Goal: Information Seeking & Learning: Learn about a topic

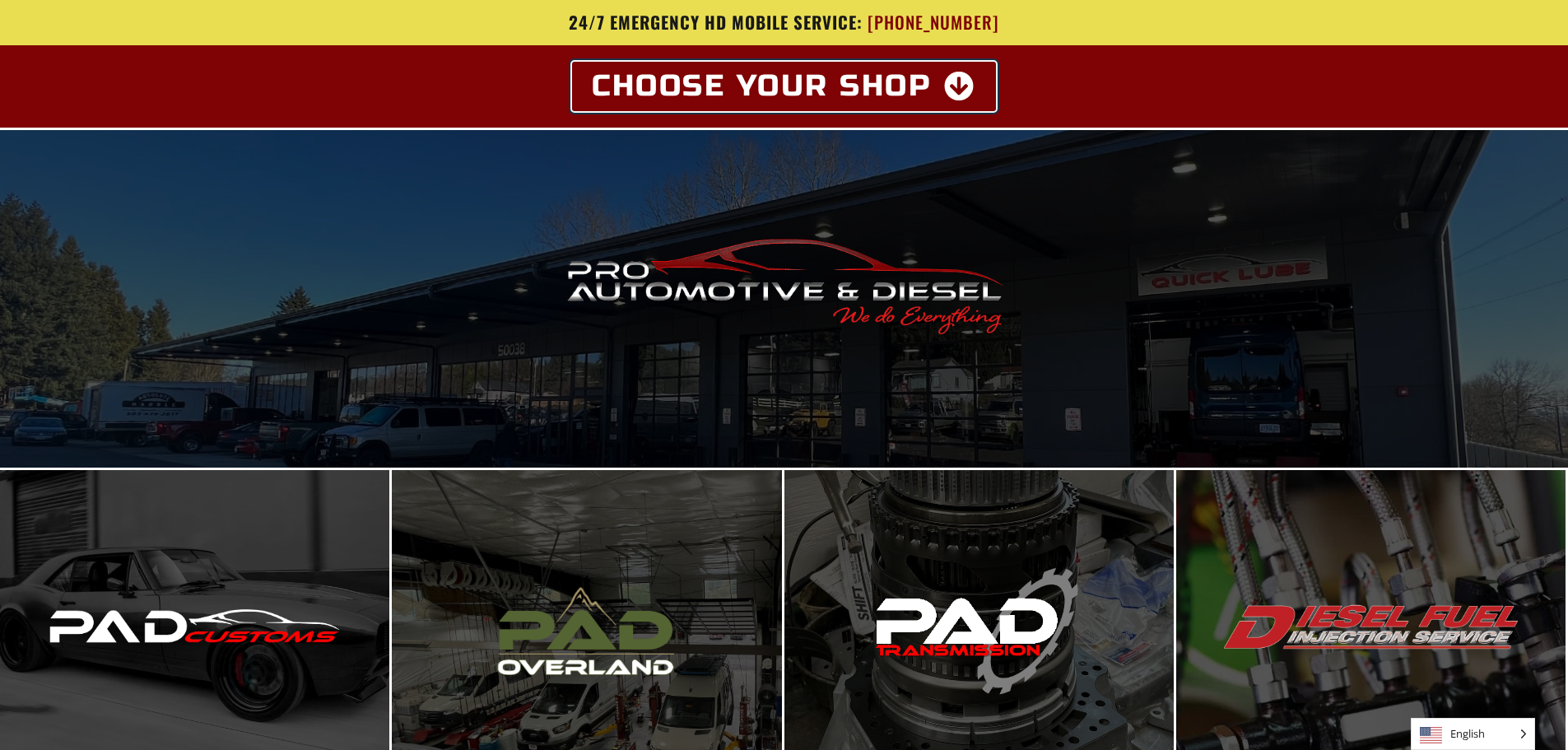
click at [924, 87] on span "Choose Your Shop" at bounding box center [762, 86] width 340 height 30
click at [974, 91] on icon at bounding box center [960, 86] width 32 height 30
click at [963, 87] on icon at bounding box center [960, 86] width 32 height 30
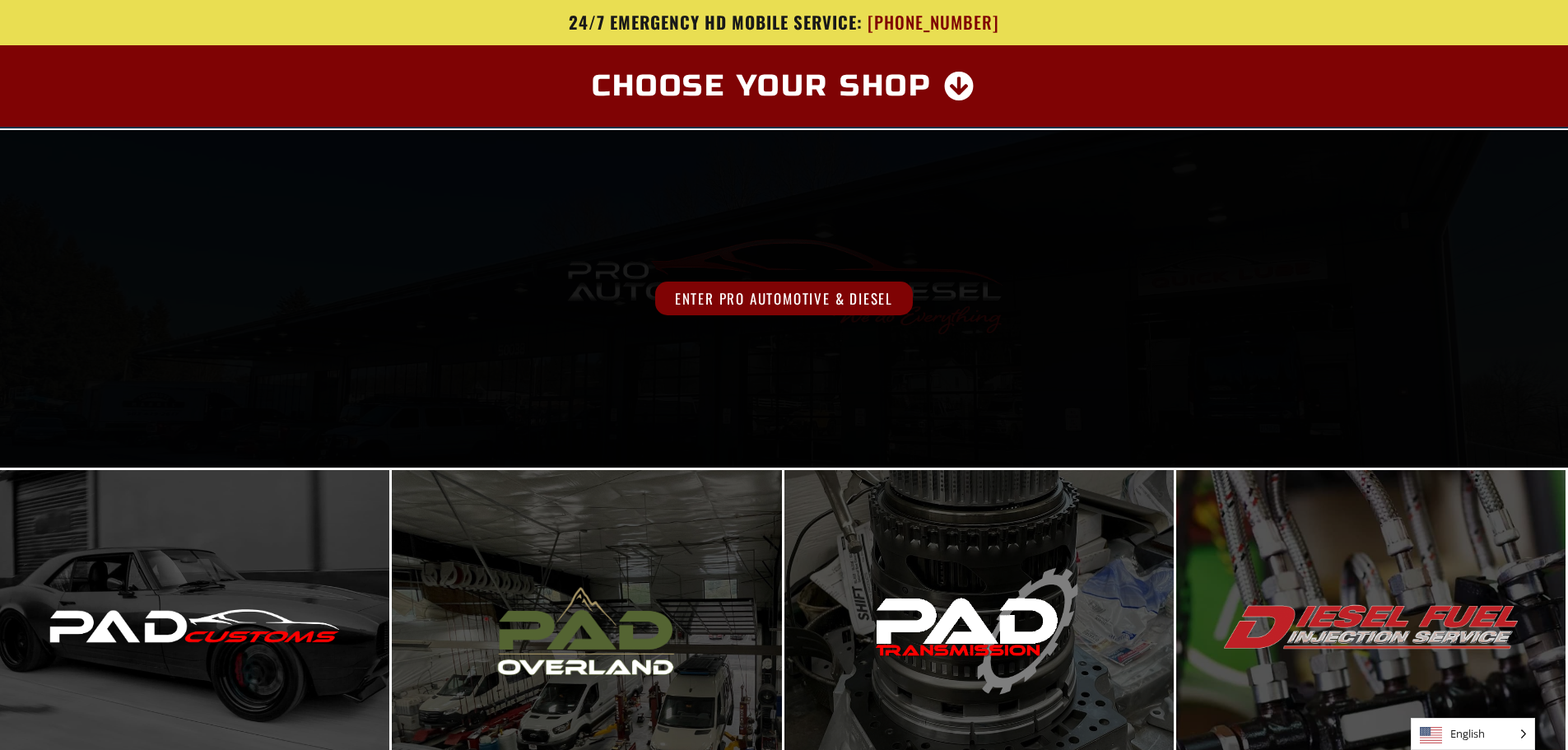
click at [810, 293] on span "Enter Pro Automotive & Diesel" at bounding box center [784, 298] width 258 height 34
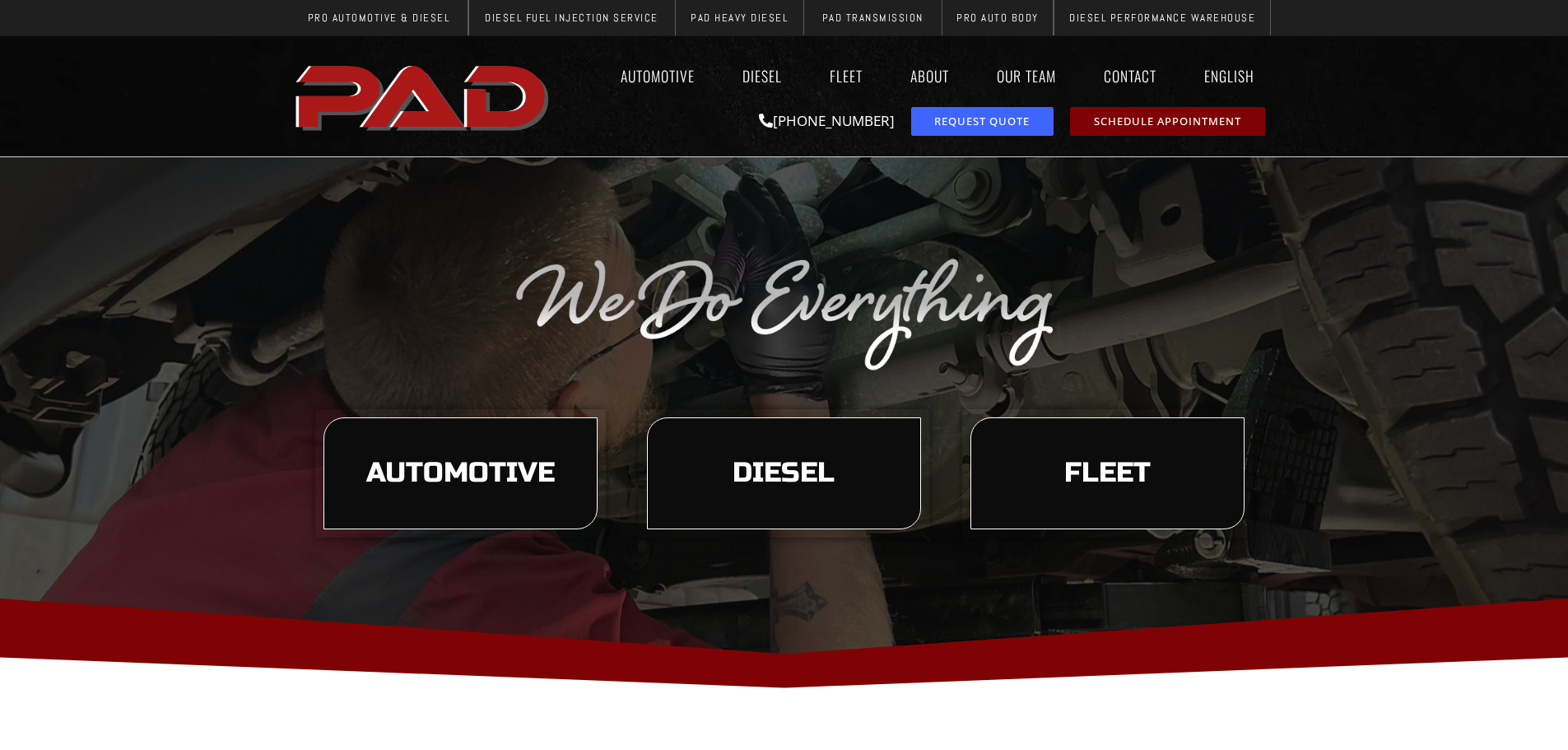
scroll to position [165, 0]
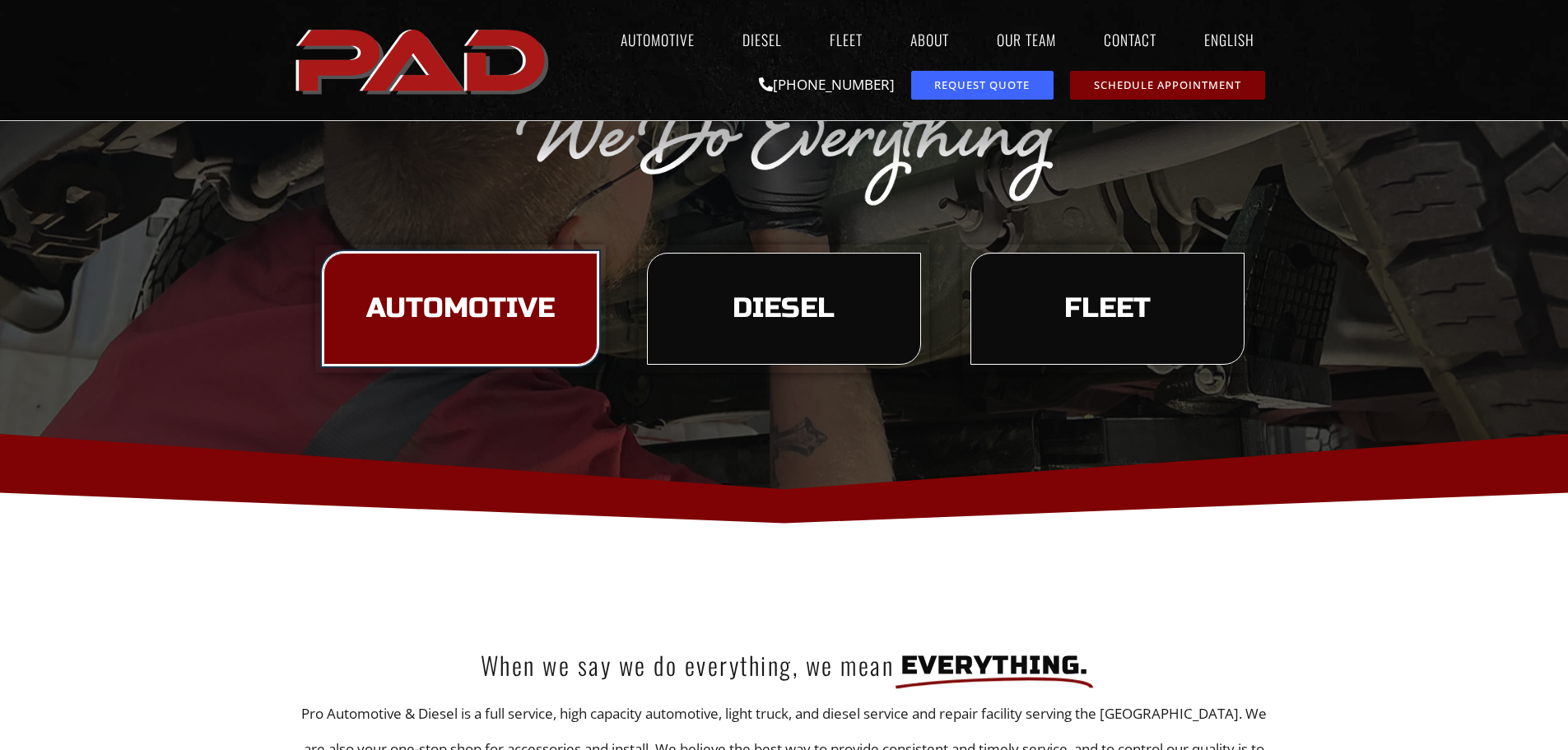
click at [506, 334] on link "Automotive" at bounding box center [460, 308] width 274 height 112
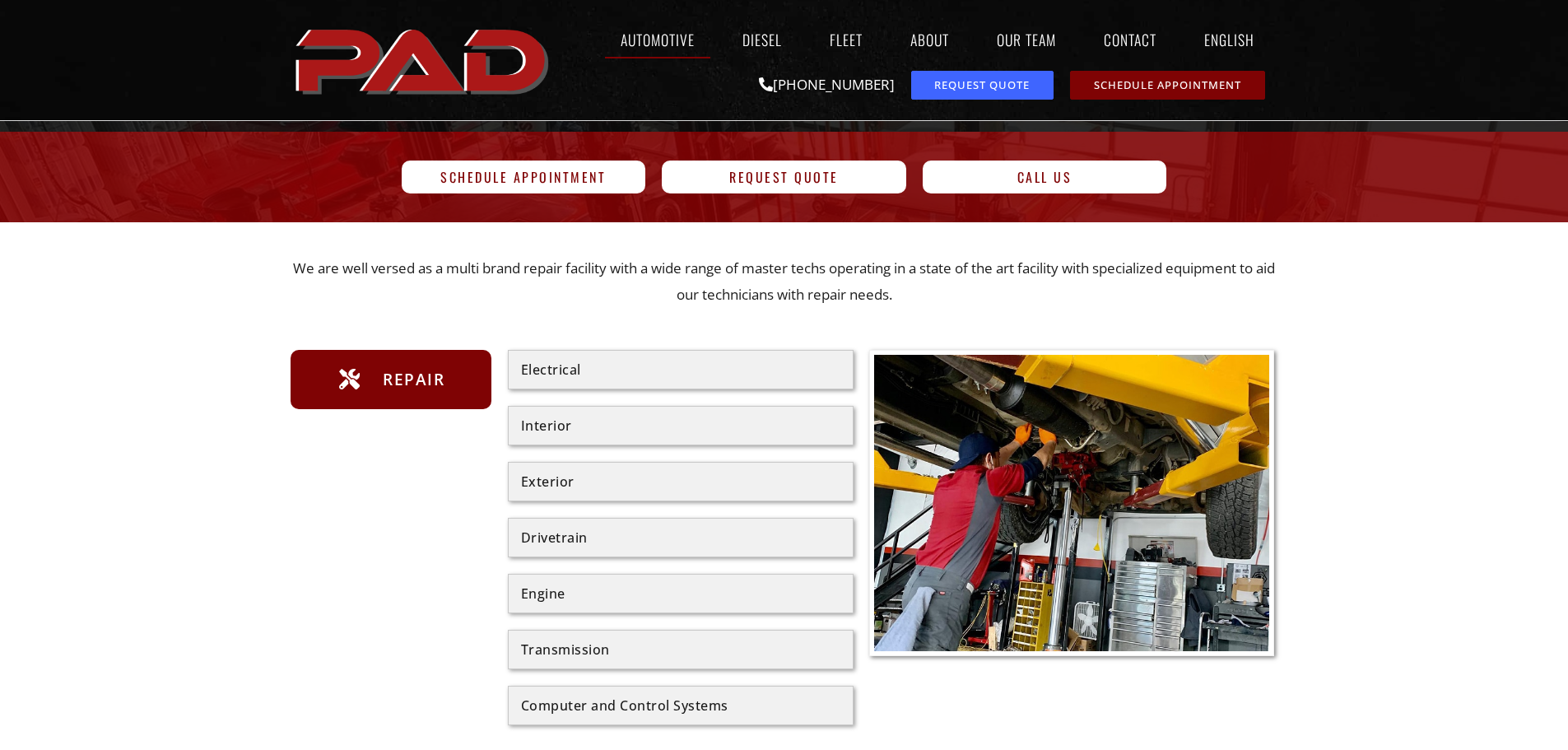
scroll to position [247, 0]
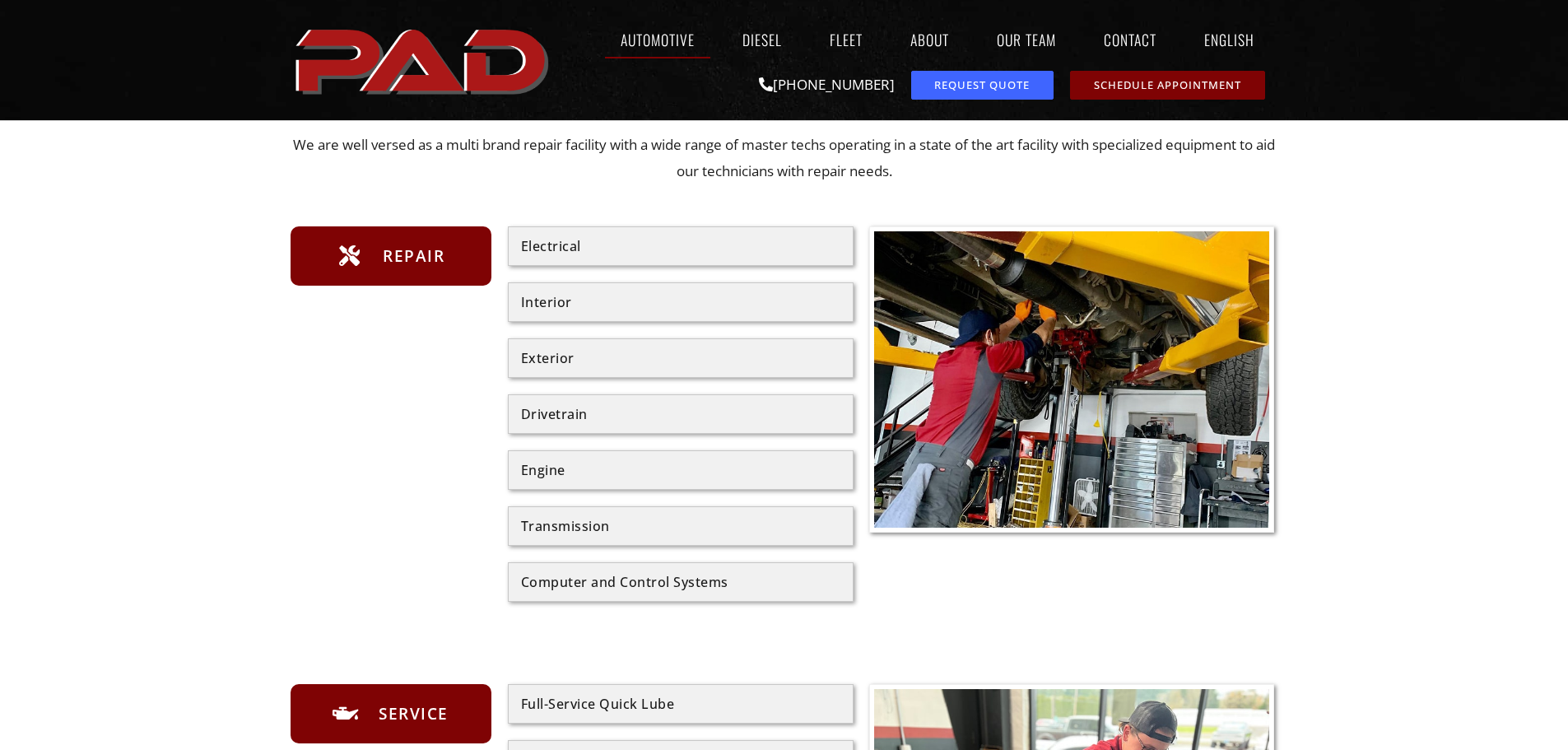
click at [587, 416] on div "Drivetrain" at bounding box center [681, 414] width 320 height 13
click at [568, 469] on div "Engine" at bounding box center [681, 470] width 320 height 13
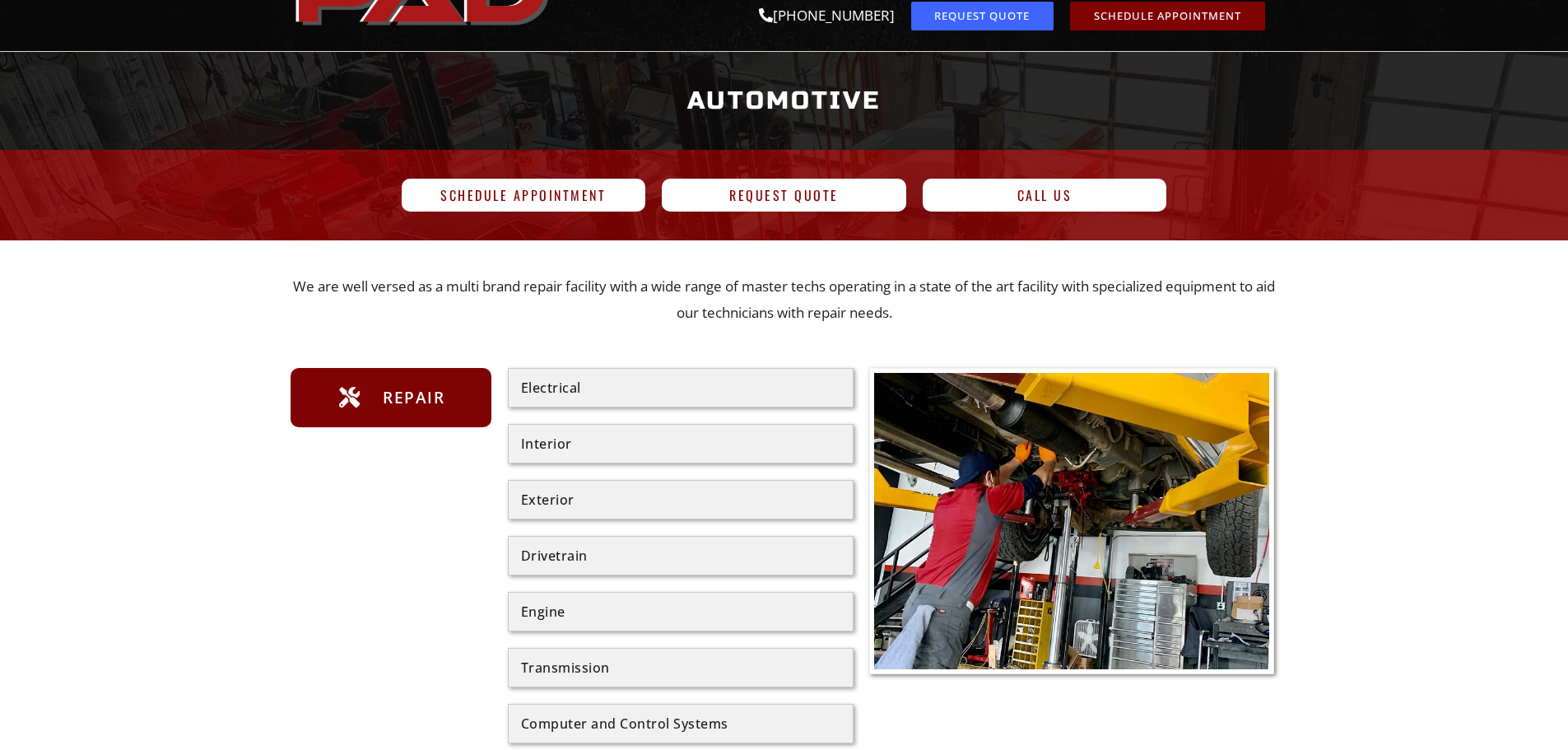
scroll to position [0, 0]
